Goal: Find contact information: Find contact information

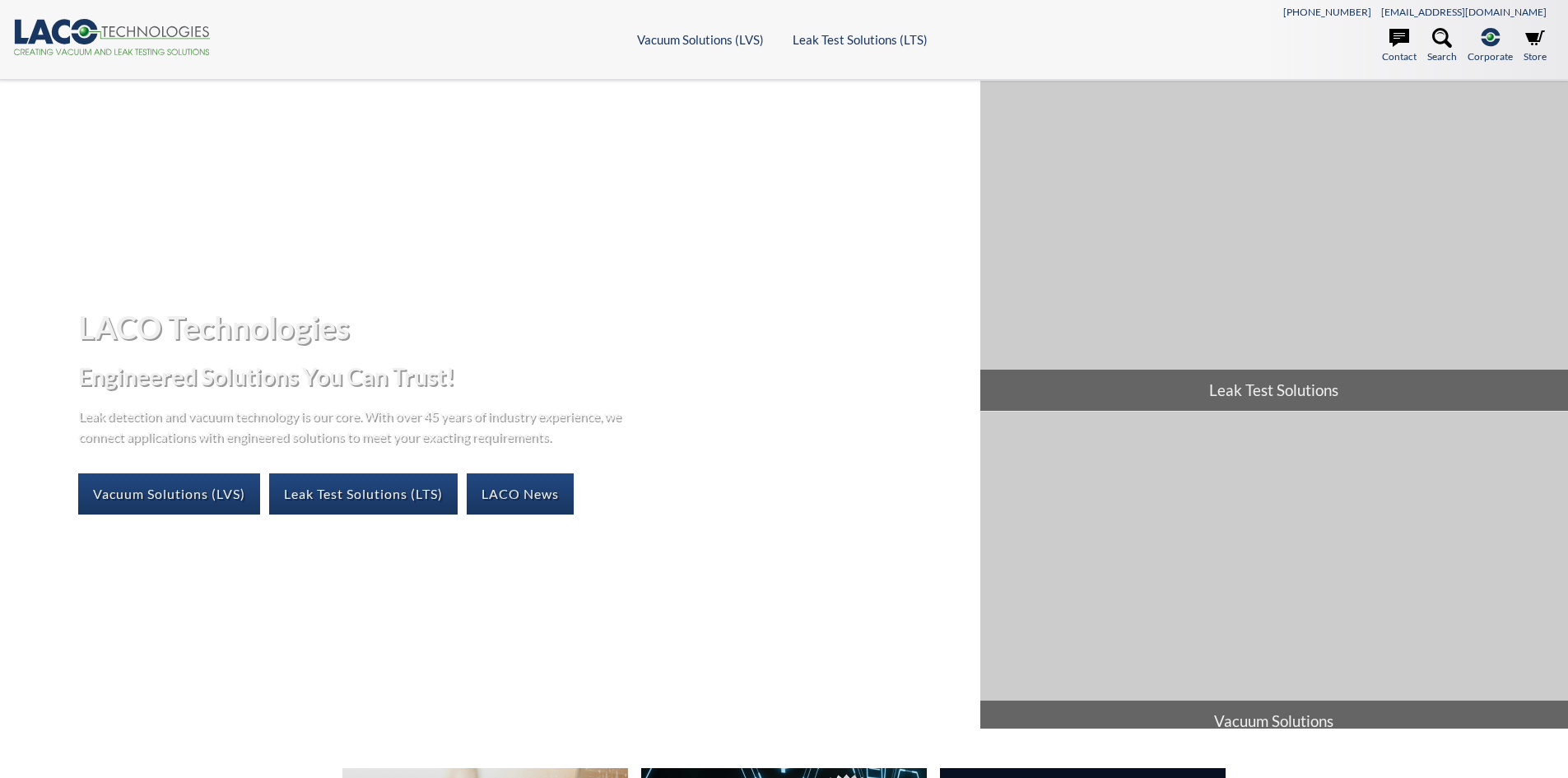
select select "Language Translate Widget"
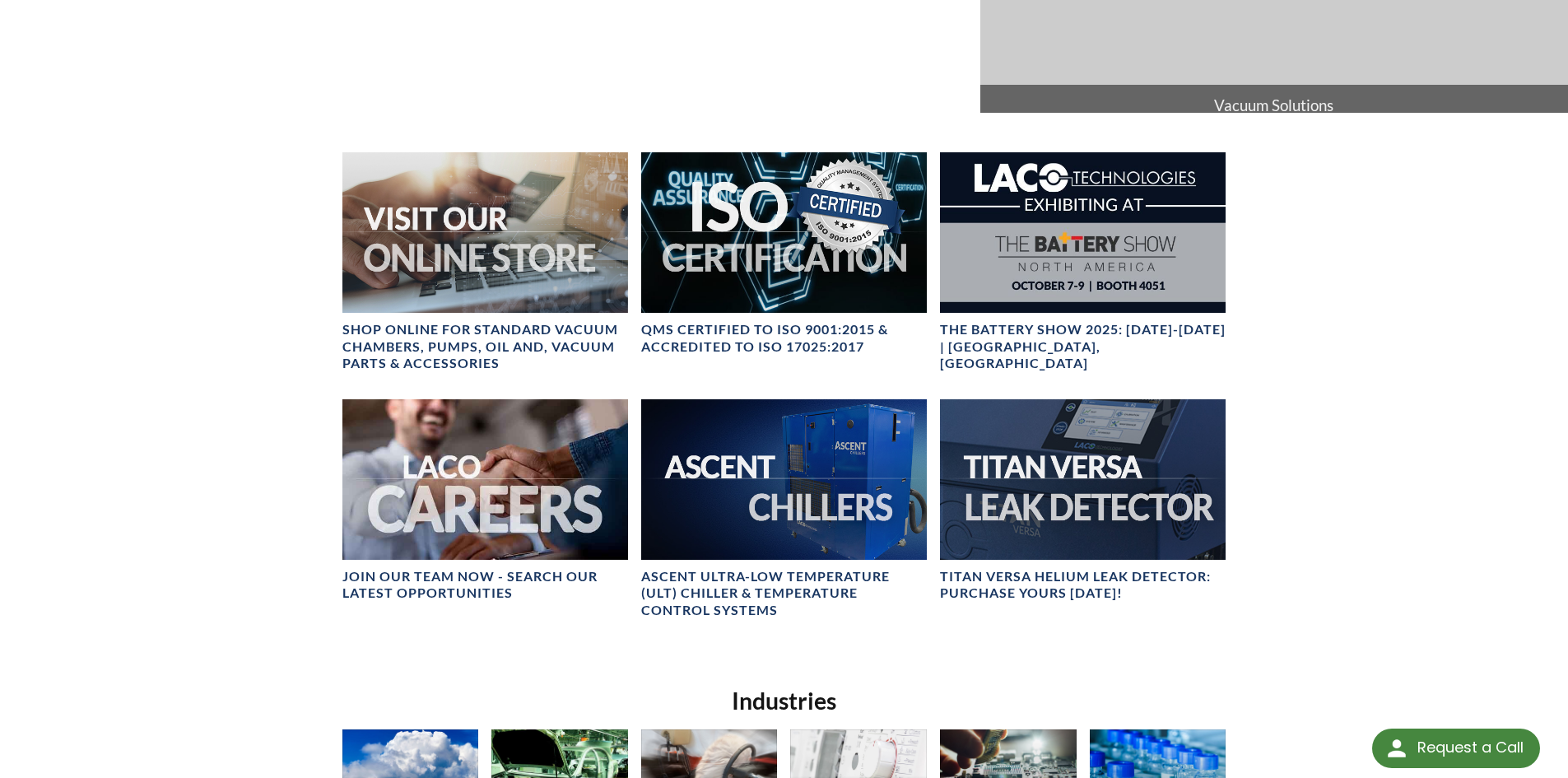
scroll to position [574, 0]
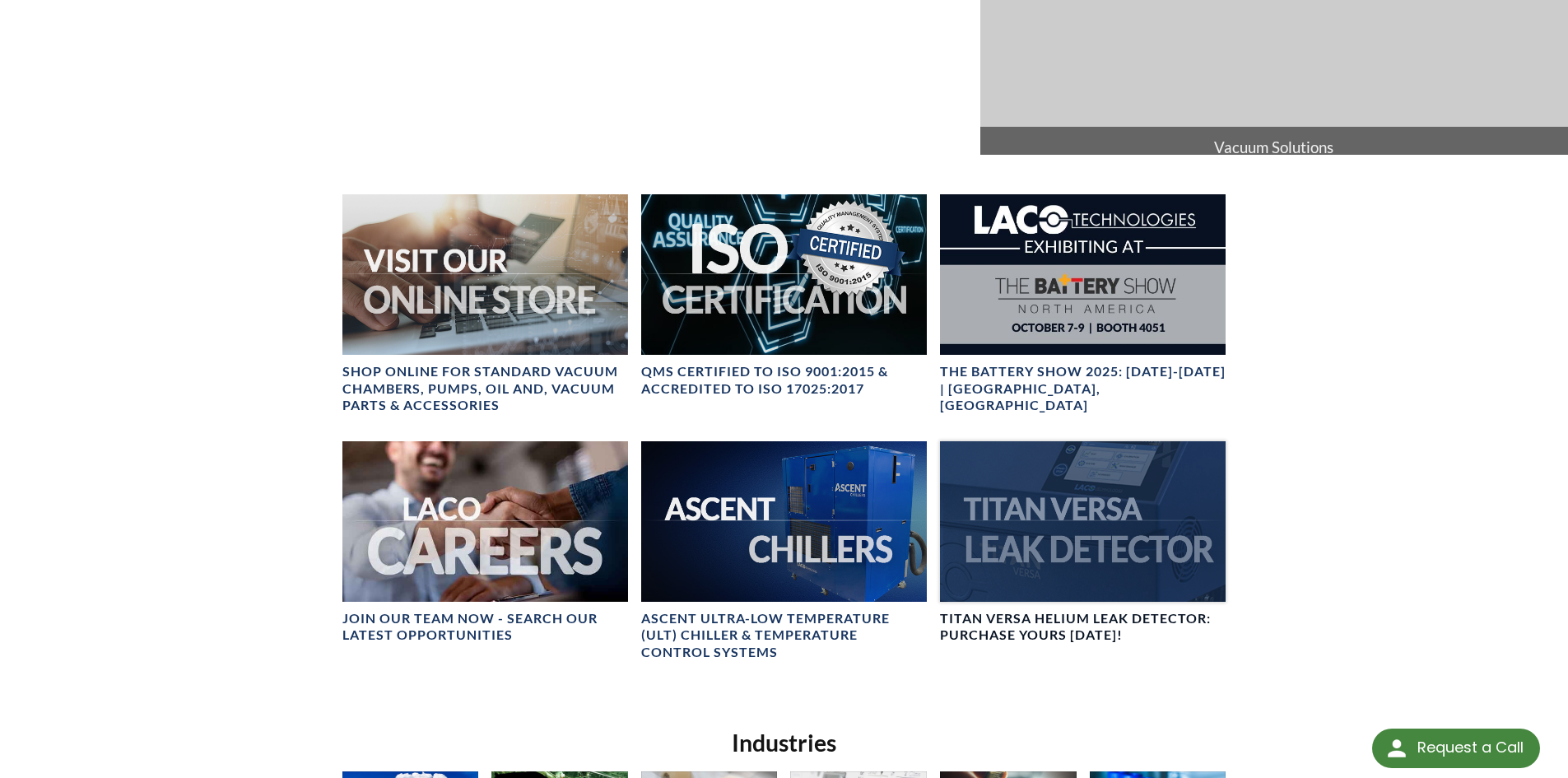
click at [1054, 518] on div at bounding box center [1083, 520] width 286 height 160
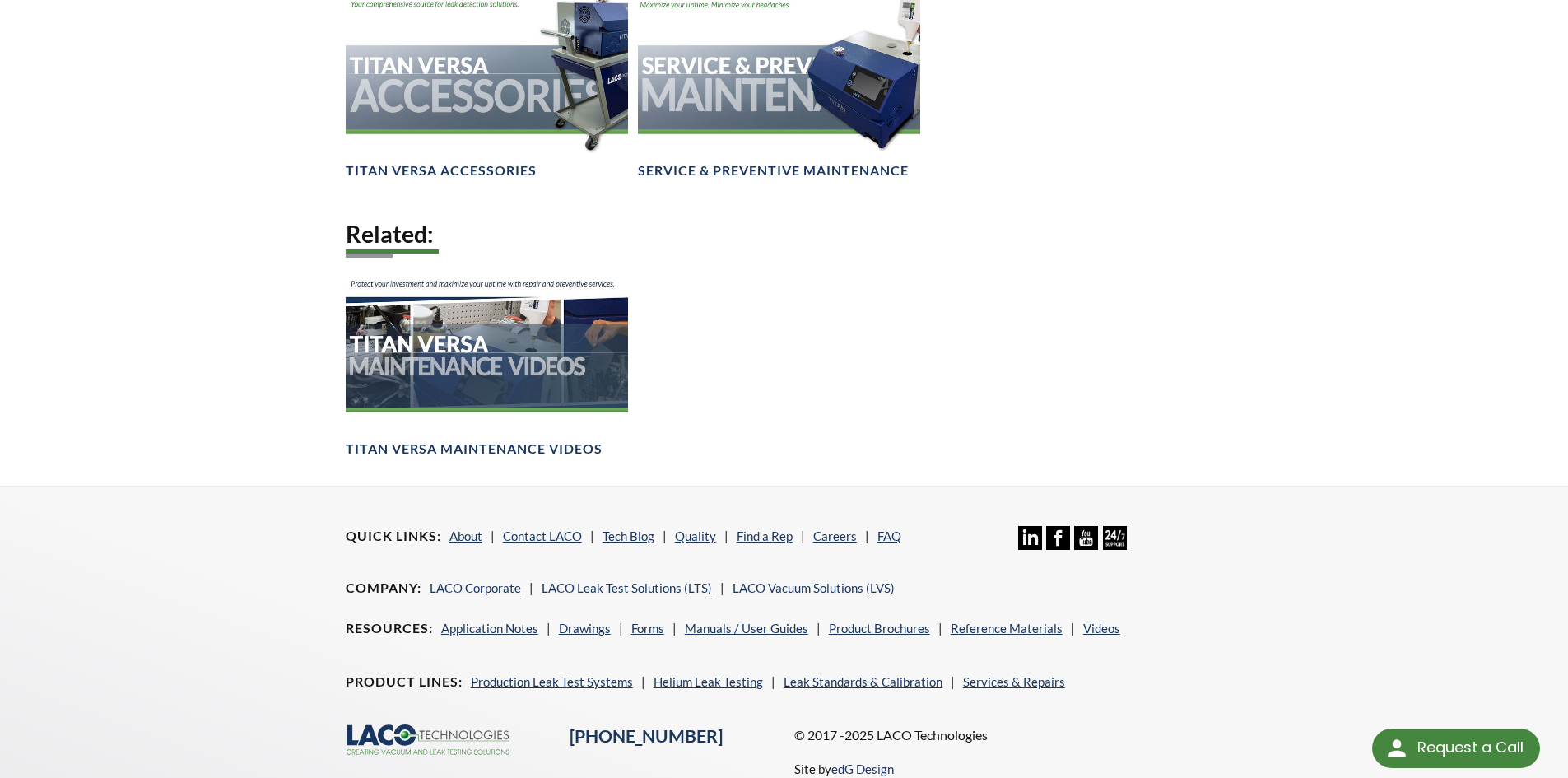
scroll to position [2544, 0]
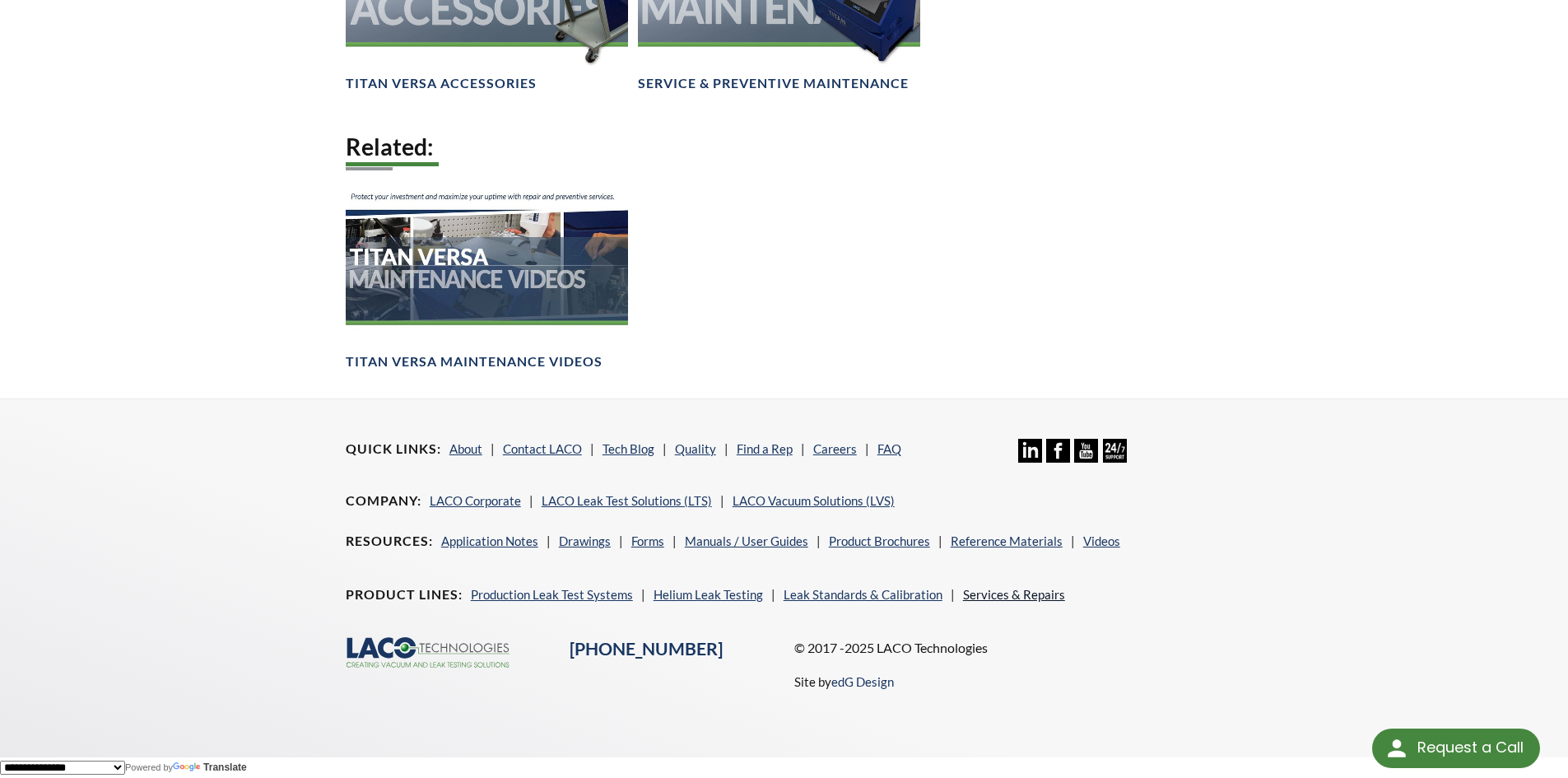
click at [1001, 589] on link "Services & Repairs" at bounding box center [1014, 594] width 102 height 15
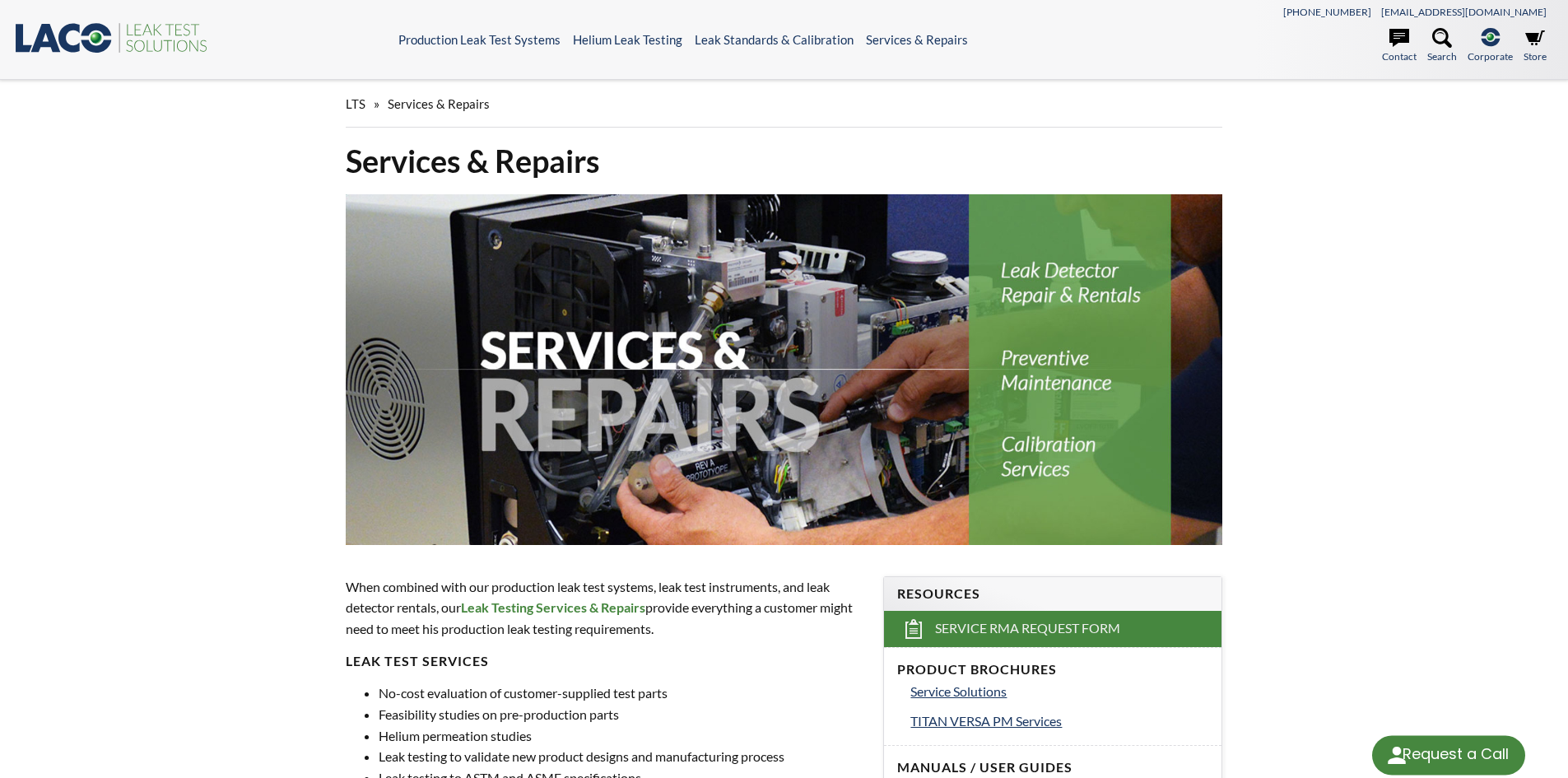
select select "Language Translate Widget"
click at [1397, 31] on icon at bounding box center [1399, 38] width 20 height 18
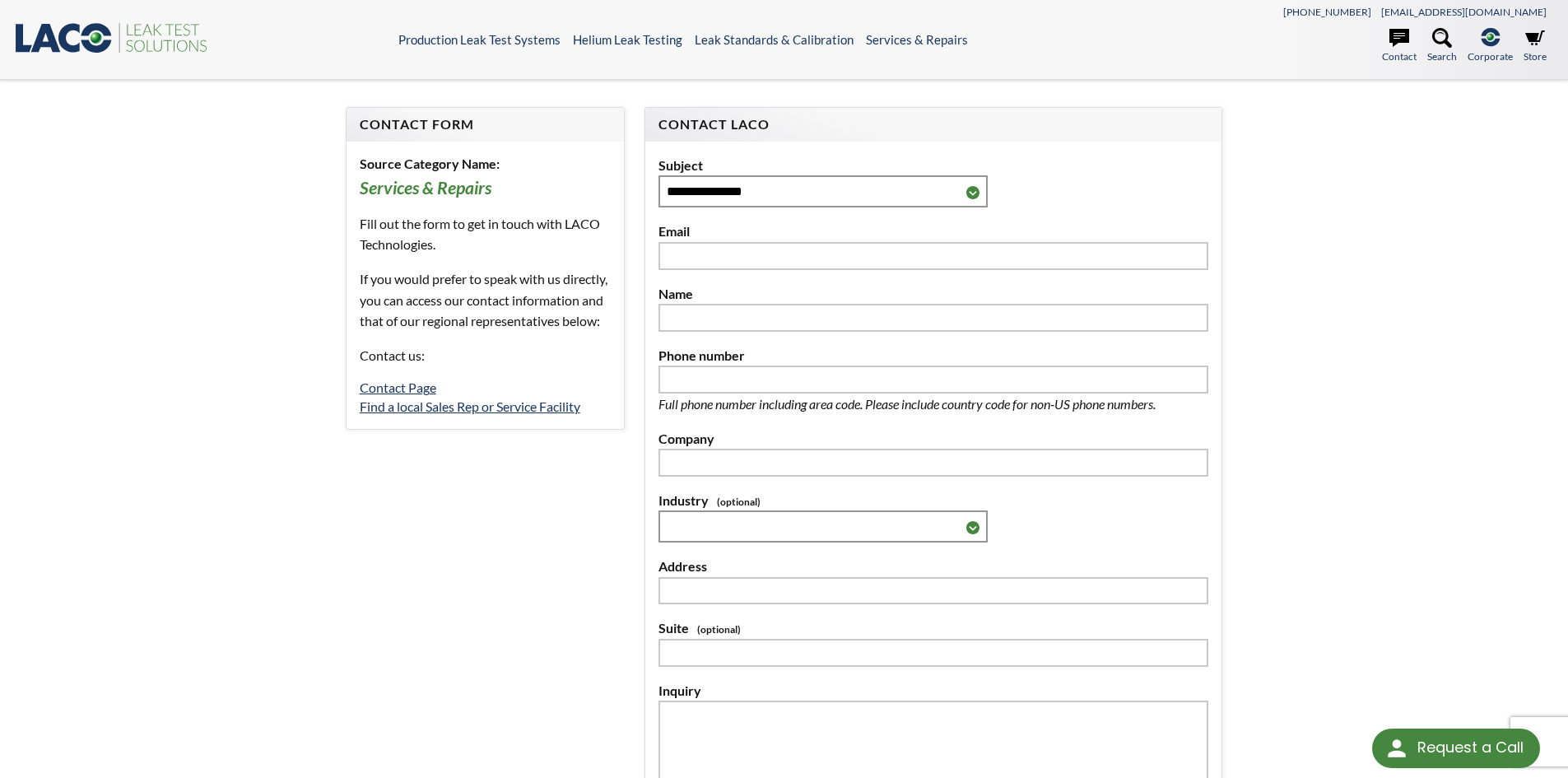
select select "Language Translate Widget"
click at [972, 191] on select "**********" at bounding box center [823, 191] width 330 height 32
click at [225, 208] on div "**********" at bounding box center [784, 517] width 1568 height 875
click at [481, 414] on link "Find a local Sales Rep or Service Facility" at bounding box center [470, 407] width 221 height 16
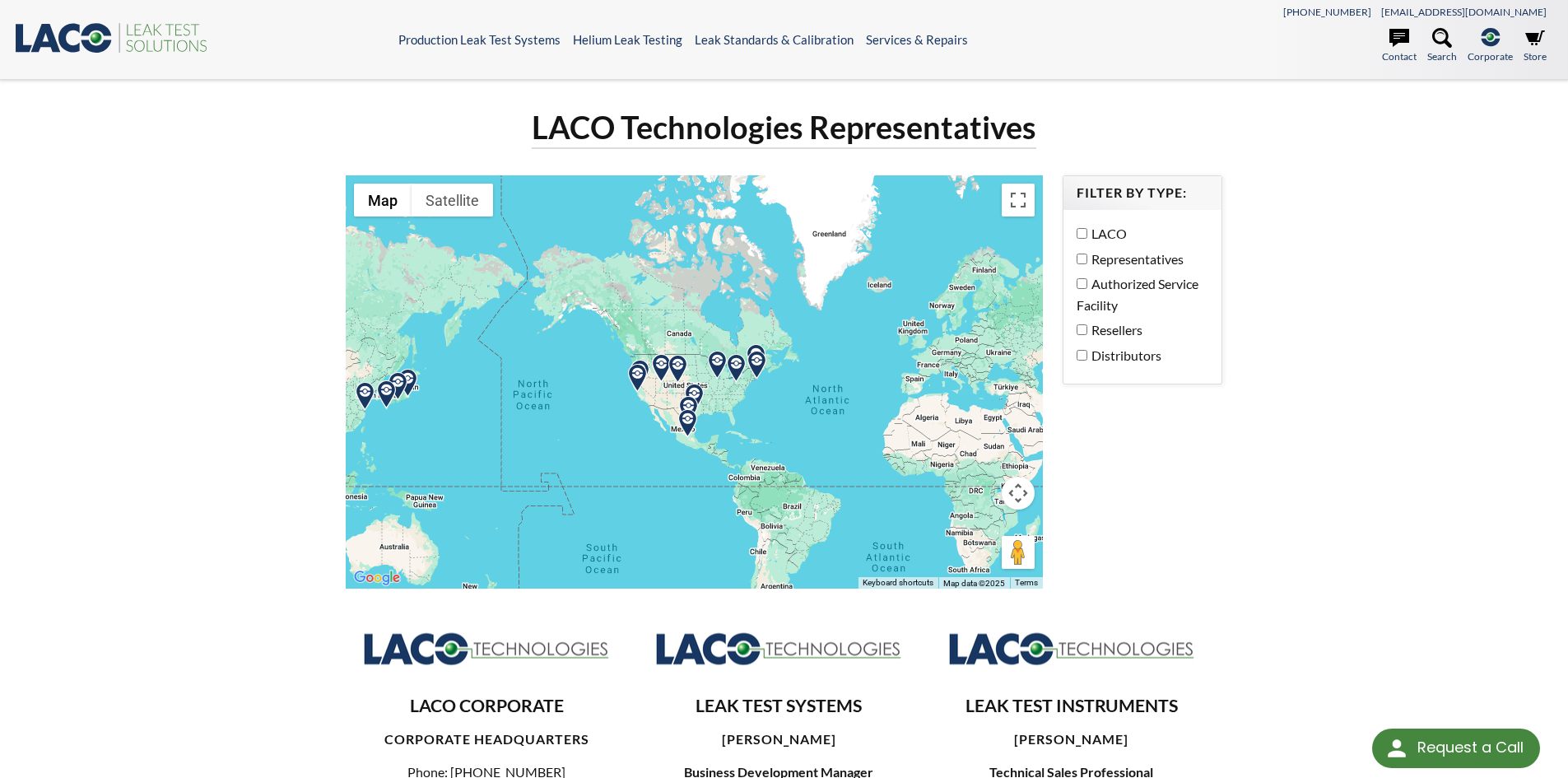
click at [697, 393] on img at bounding box center [694, 398] width 29 height 29
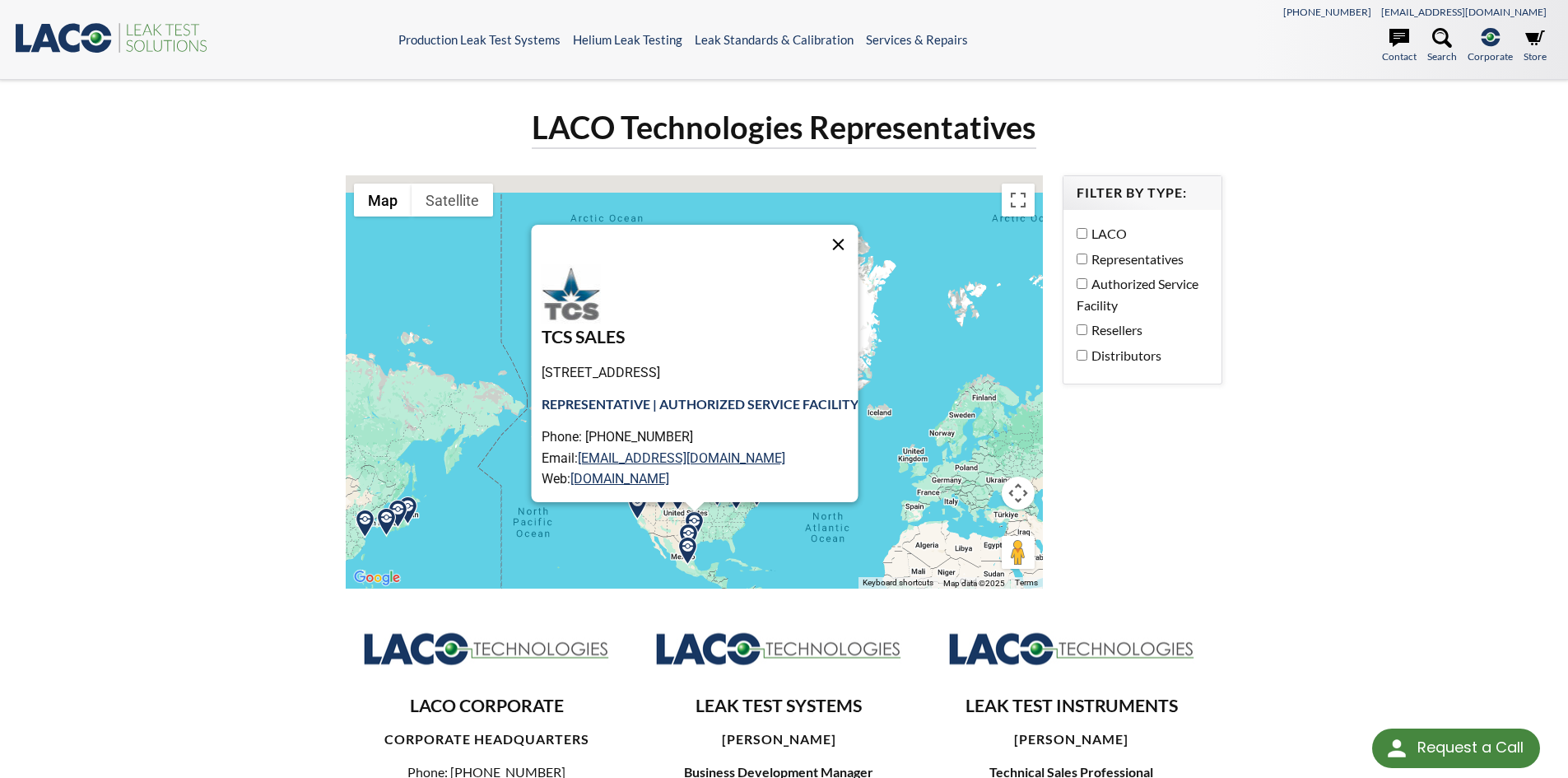
click at [848, 237] on button "Close" at bounding box center [838, 244] width 39 height 39
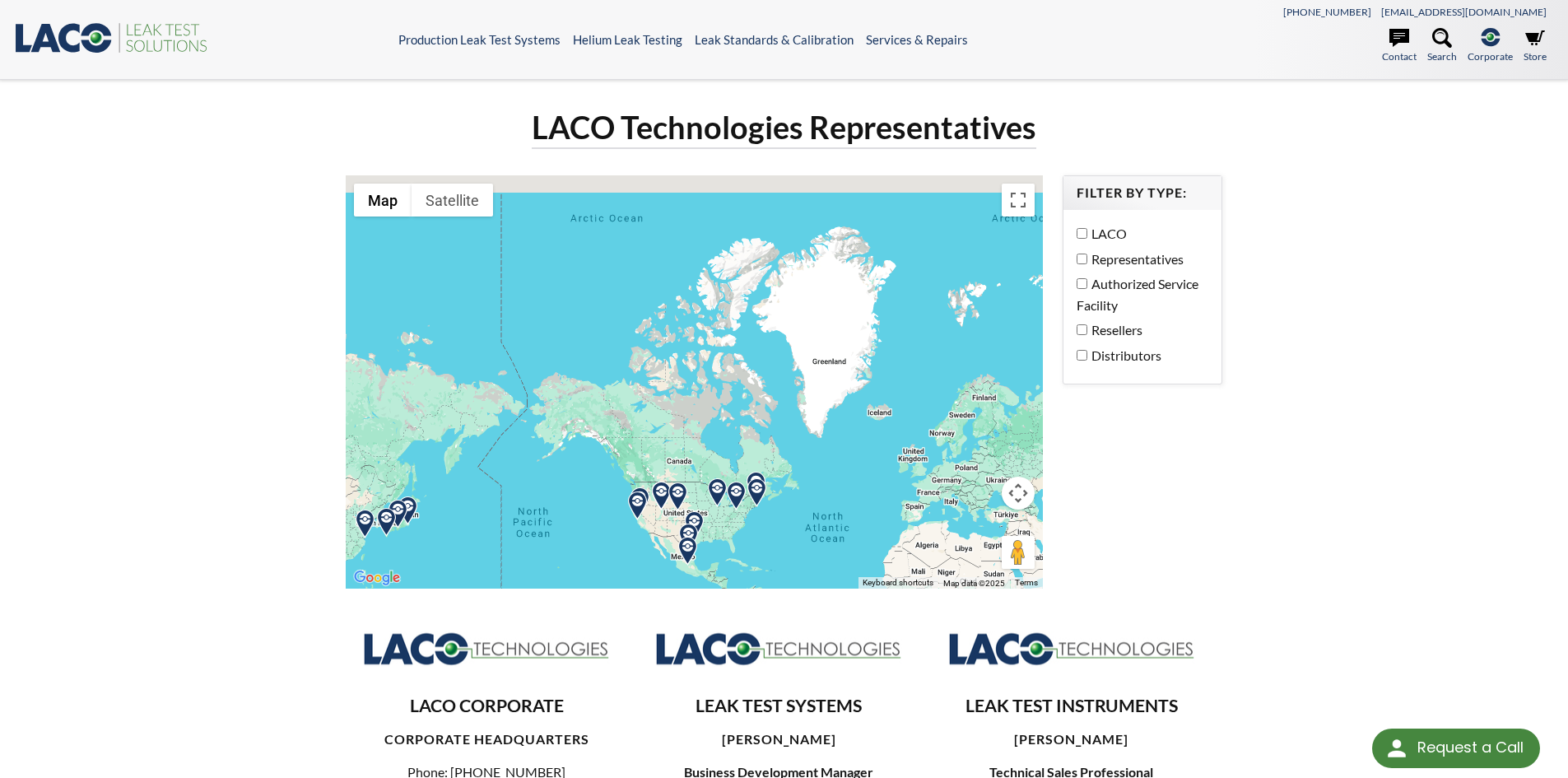
click at [663, 497] on img at bounding box center [661, 495] width 29 height 29
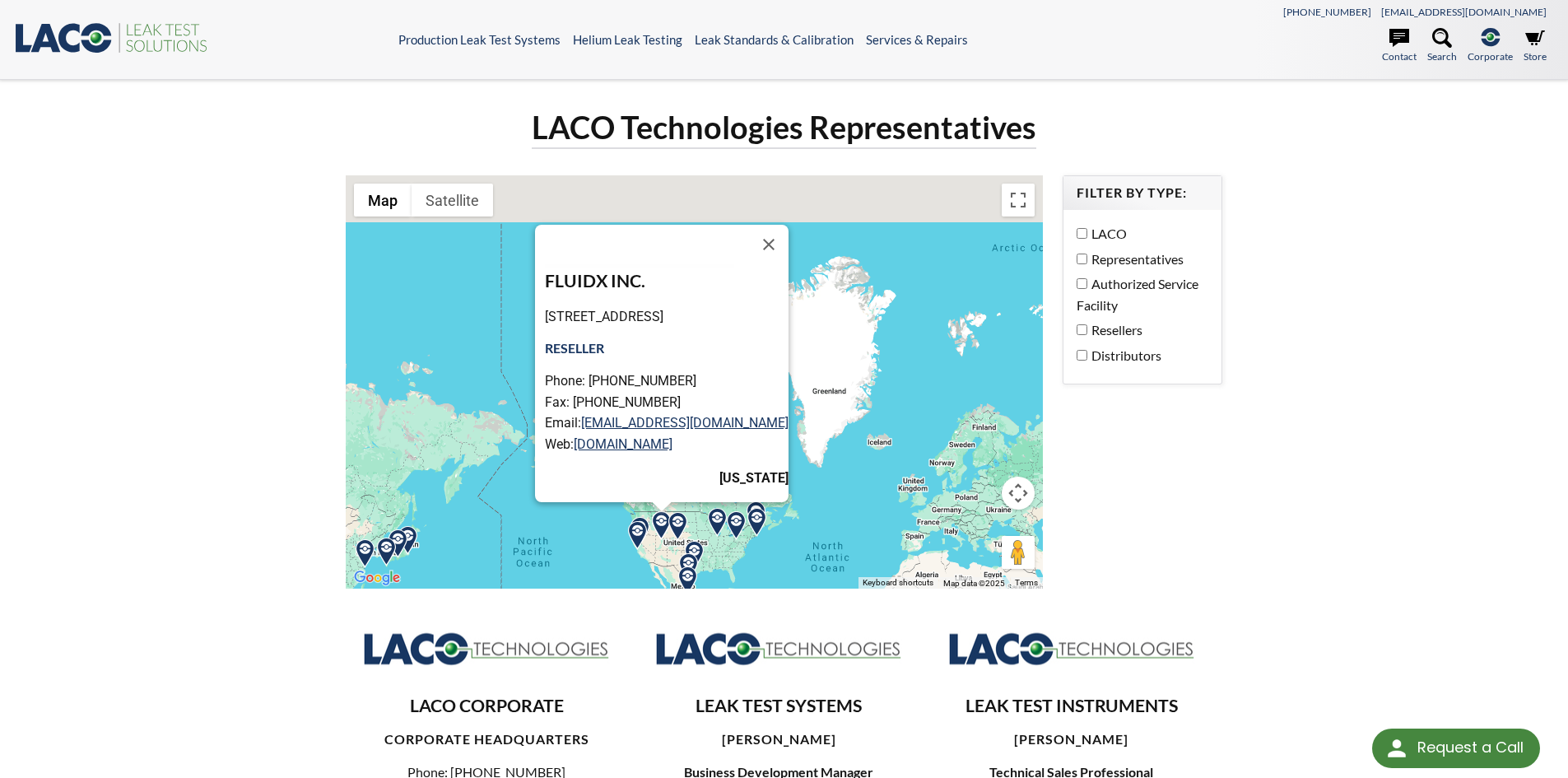
scroll to position [66, 0]
